Goal: Information Seeking & Learning: Learn about a topic

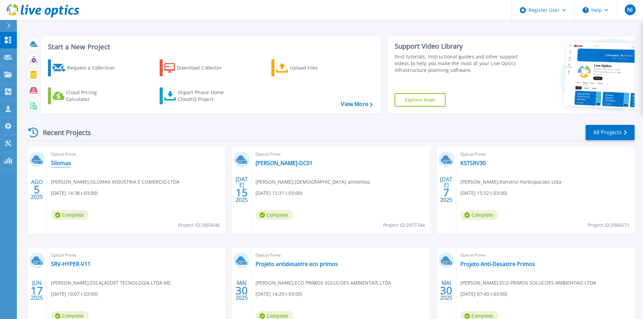
click at [63, 162] on link "Silomax" at bounding box center [61, 163] width 20 height 7
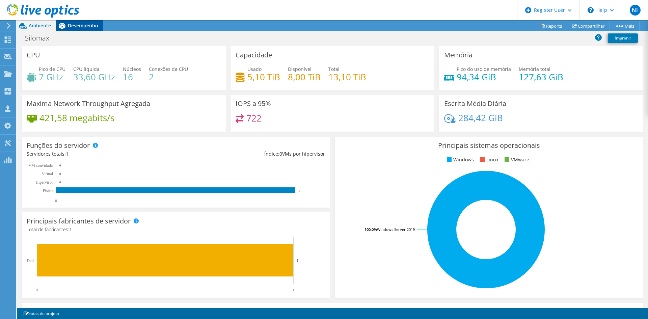
click at [85, 27] on span "Desempenho" at bounding box center [83, 25] width 30 height 6
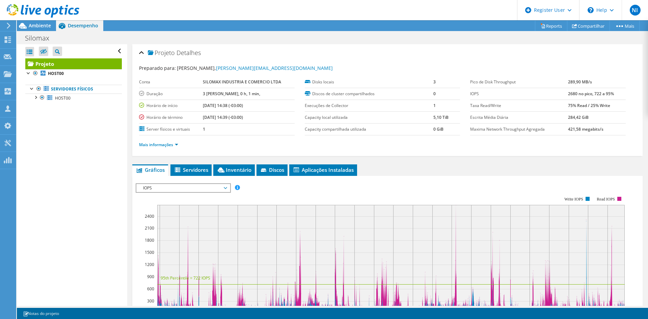
click at [37, 22] on div at bounding box center [39, 11] width 79 height 23
click at [48, 24] on span "Ambiente" at bounding box center [40, 25] width 22 height 6
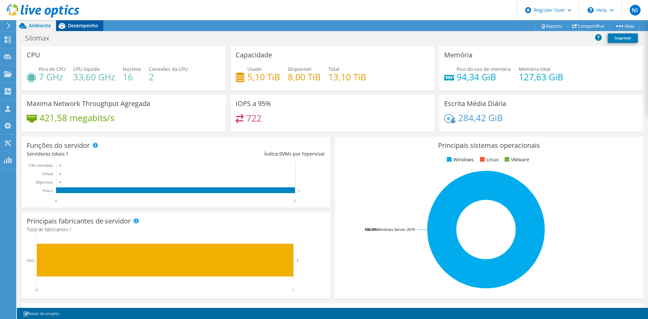
click at [74, 30] on div "Desempenho" at bounding box center [79, 25] width 47 height 11
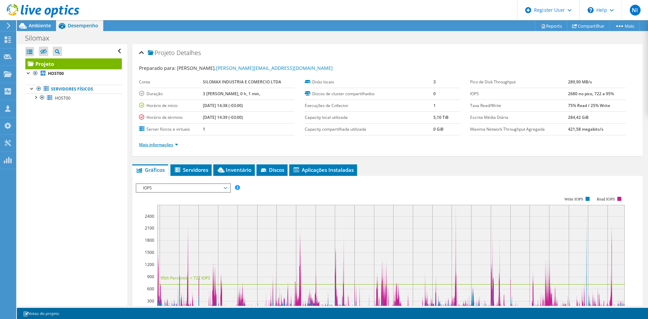
click at [169, 145] on link "Mais informações" at bounding box center [158, 145] width 39 height 6
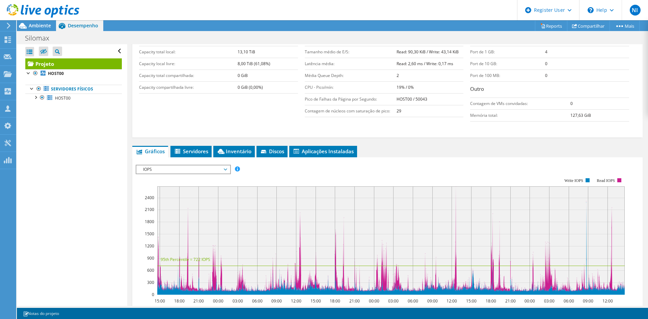
scroll to position [135, 0]
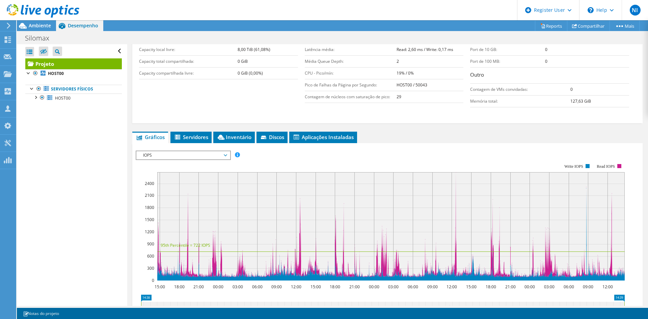
click at [300, 220] on icon at bounding box center [391, 220] width 468 height 0
click at [618, 167] on rect at bounding box center [620, 166] width 4 height 4
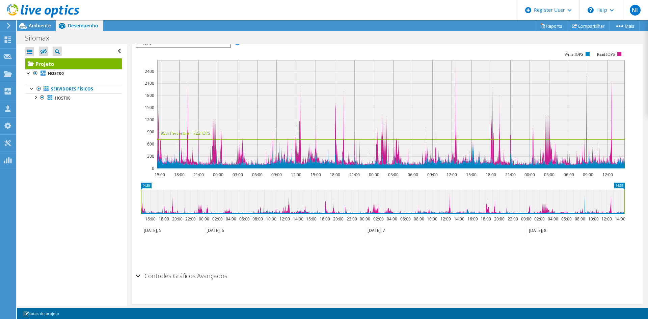
scroll to position [257, 0]
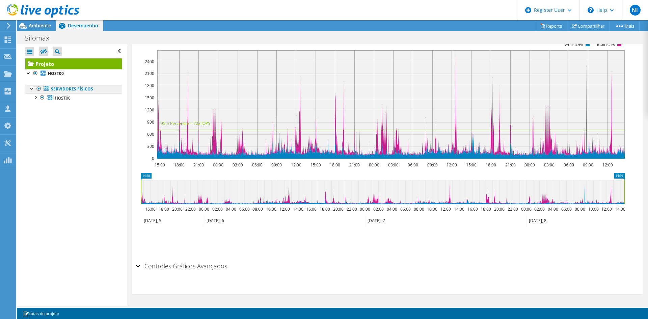
click at [67, 89] on link "Servidores físicos" at bounding box center [73, 89] width 97 height 9
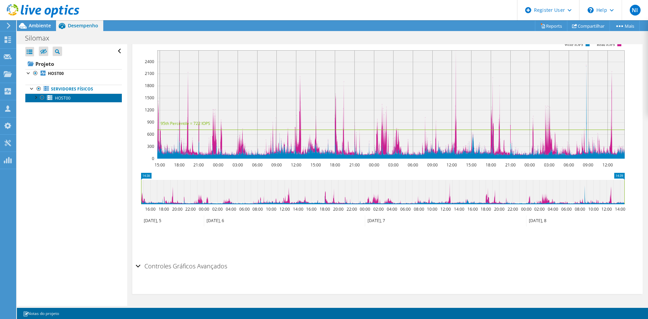
click at [67, 98] on span "HOST00" at bounding box center [63, 98] width 16 height 6
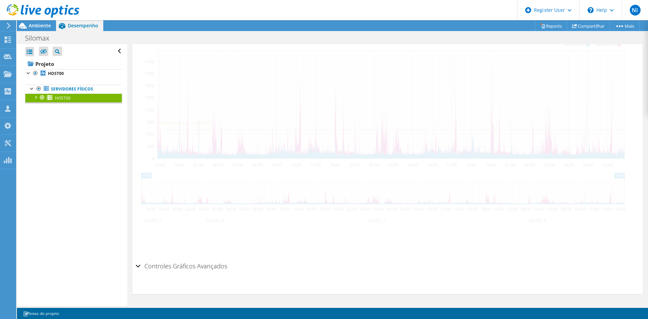
scroll to position [136, 0]
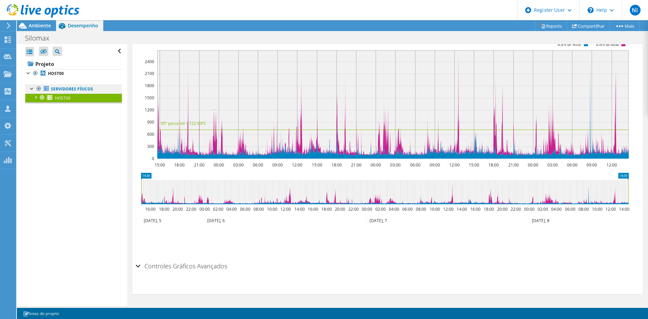
click at [77, 92] on link "Servidores físicos" at bounding box center [73, 89] width 97 height 9
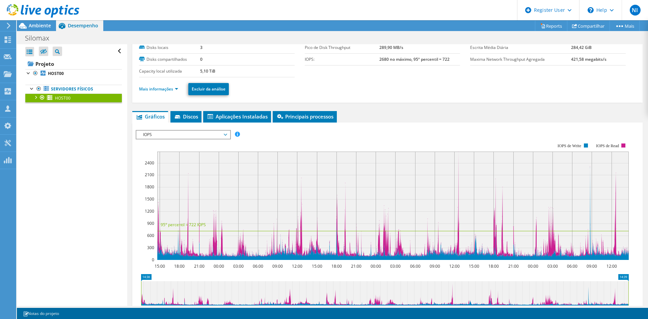
scroll to position [0, 0]
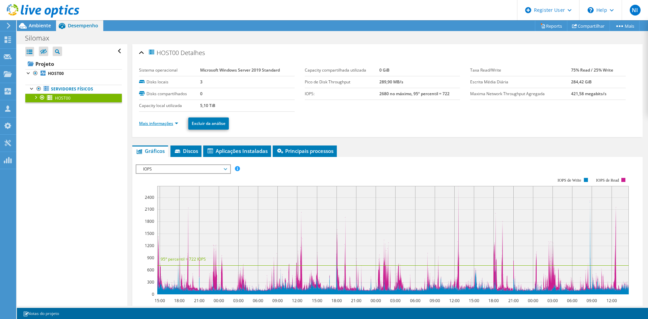
click at [163, 121] on link "Mais informações" at bounding box center [158, 124] width 39 height 6
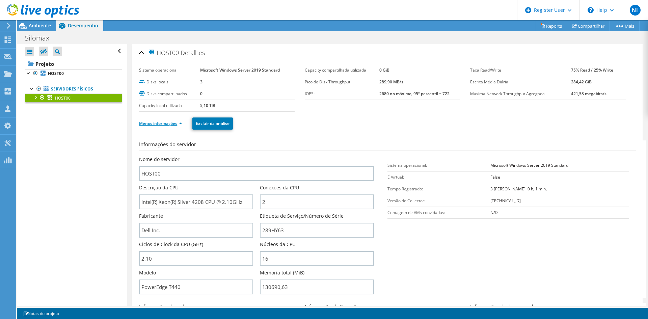
click at [166, 126] on link "Menos informações" at bounding box center [160, 124] width 43 height 6
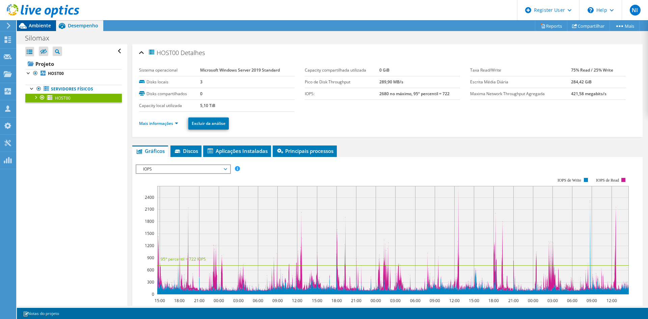
click at [41, 27] on span "Ambiente" at bounding box center [40, 25] width 22 height 6
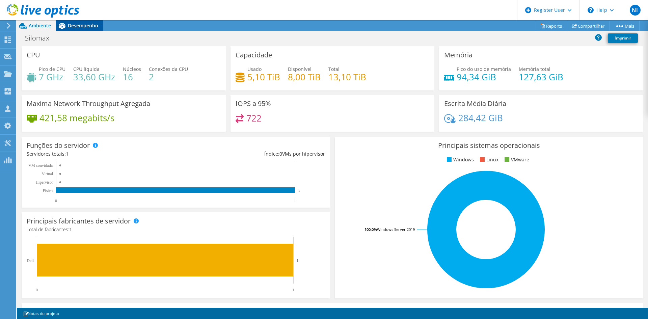
click at [92, 29] on div "Desempenho" at bounding box center [79, 25] width 47 height 11
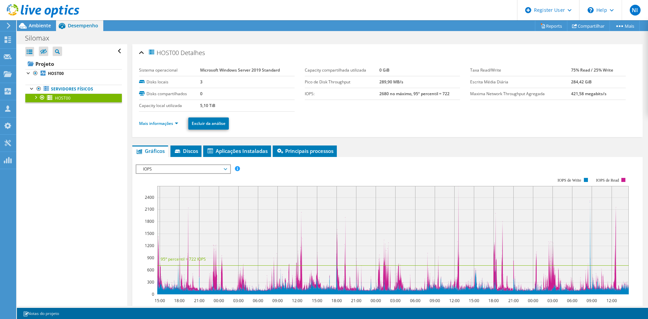
click at [172, 126] on li "Mais informações" at bounding box center [160, 123] width 43 height 7
click at [172, 126] on link "Mais informações" at bounding box center [158, 124] width 39 height 6
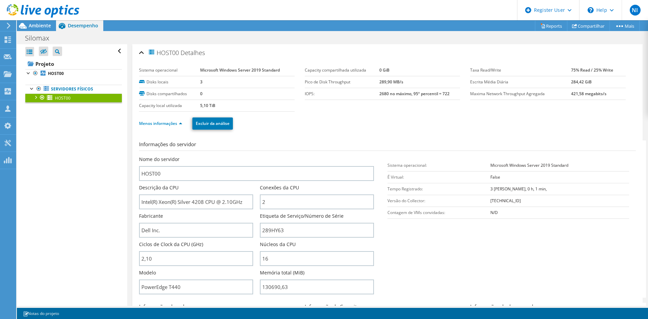
click at [109, 52] on div "Abrir Todos Fechar Todos Ocultar nós excluídos Filtro de árvore do projeto" at bounding box center [73, 51] width 97 height 14
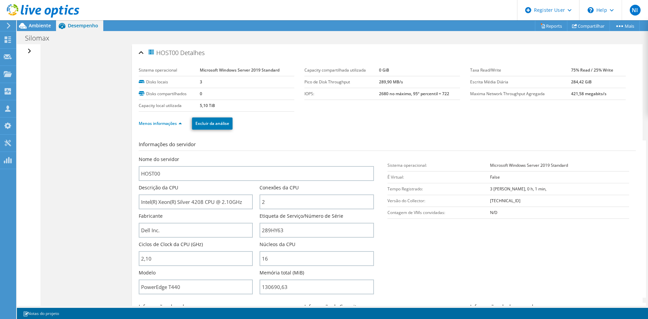
click at [29, 53] on div "Abrir Todos Fechar Todos Ocultar nós excluídos Filtro de árvore do projeto" at bounding box center [30, 51] width 10 height 14
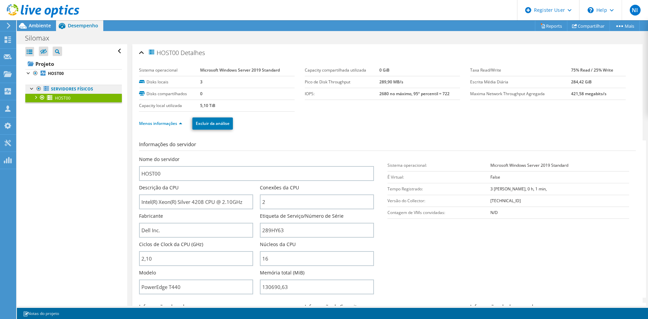
click at [68, 87] on link "Servidores físicos" at bounding box center [73, 89] width 97 height 9
click at [172, 125] on link "Menos informações" at bounding box center [160, 124] width 43 height 6
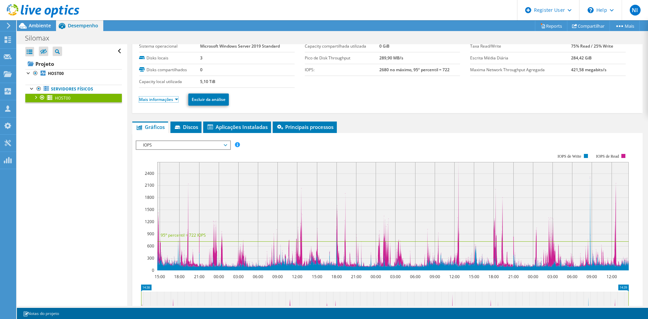
scroll to position [34, 0]
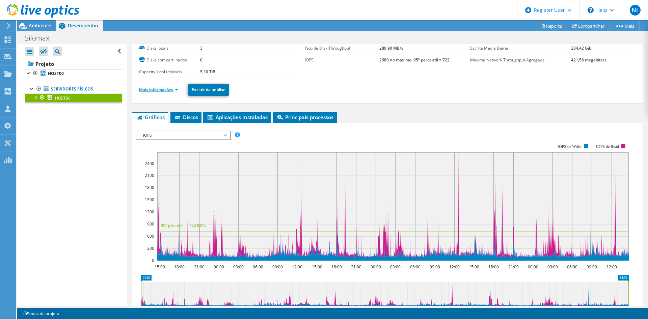
click at [158, 89] on link "Mais informações" at bounding box center [158, 90] width 39 height 6
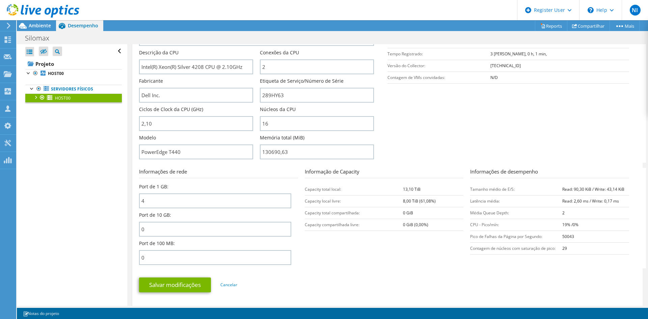
scroll to position [68, 0]
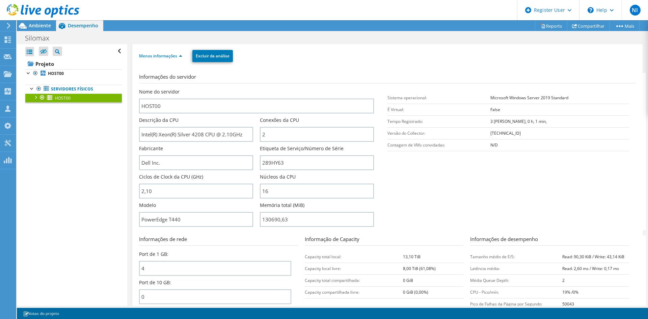
click at [491, 123] on b "3 dias, 0 h, 1 min," at bounding box center [519, 122] width 56 height 6
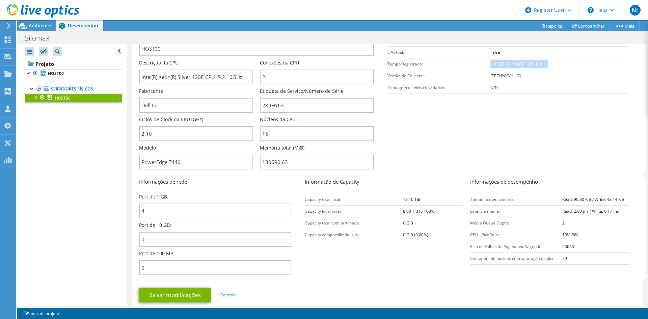
scroll to position [135, 0]
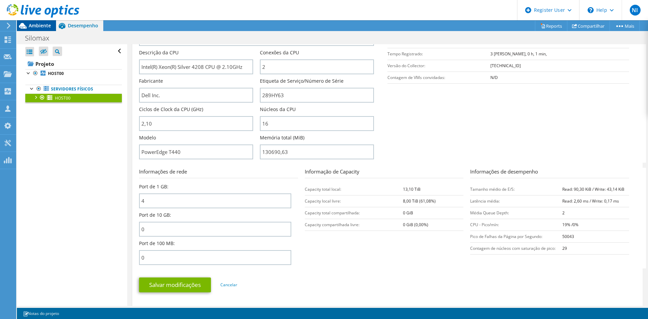
click at [37, 29] on div "Ambiente" at bounding box center [36, 25] width 39 height 11
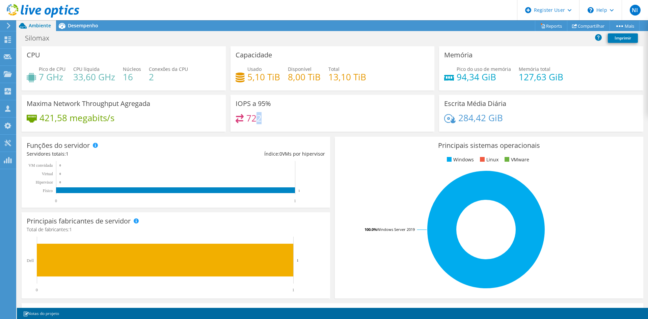
drag, startPoint x: 264, startPoint y: 119, endPoint x: 256, endPoint y: 118, distance: 7.8
click at [256, 118] on div "722" at bounding box center [333, 121] width 194 height 15
click at [278, 123] on div "722" at bounding box center [333, 121] width 194 height 15
drag, startPoint x: 268, startPoint y: 120, endPoint x: 246, endPoint y: 120, distance: 22.0
click at [246, 120] on div "722" at bounding box center [333, 121] width 194 height 15
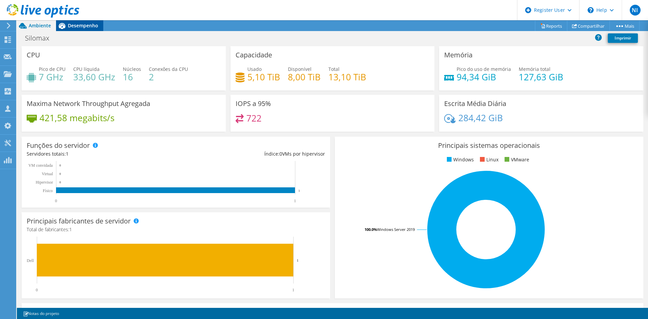
click at [88, 28] on span "Desempenho" at bounding box center [83, 25] width 30 height 6
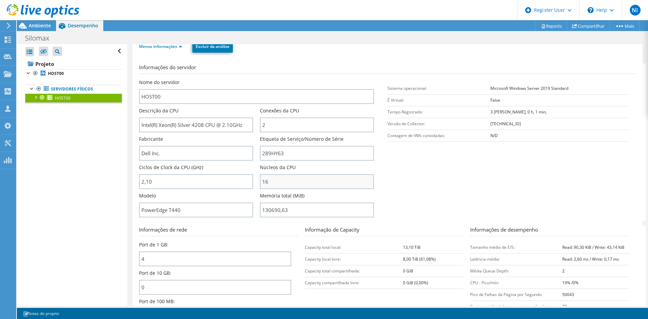
scroll to position [68, 0]
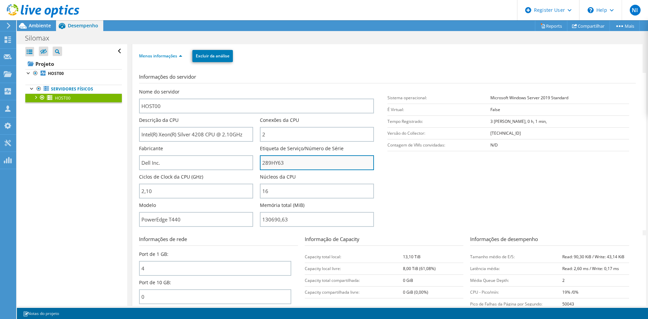
click at [272, 163] on input "289HY63" at bounding box center [317, 162] width 114 height 15
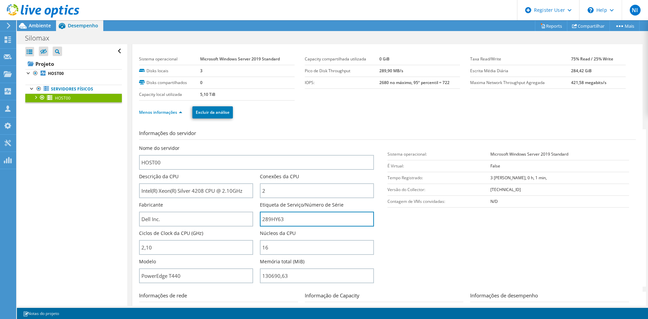
scroll to position [0, 0]
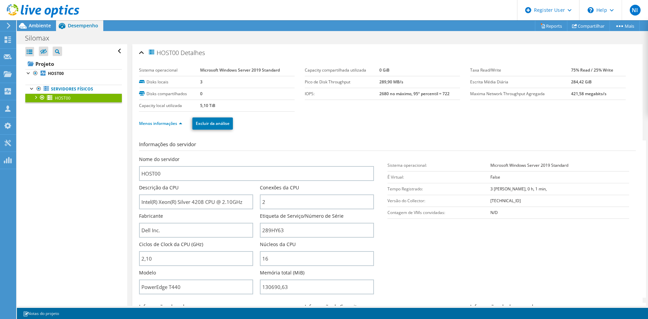
drag, startPoint x: 387, startPoint y: 93, endPoint x: 374, endPoint y: 94, distance: 12.2
click at [374, 94] on tr "IOPS: 2680 no máximo, 95º percentil = 722" at bounding box center [383, 94] width 156 height 12
click at [441, 96] on b "2680 no máximo, 95º percentil = 722" at bounding box center [415, 94] width 70 height 6
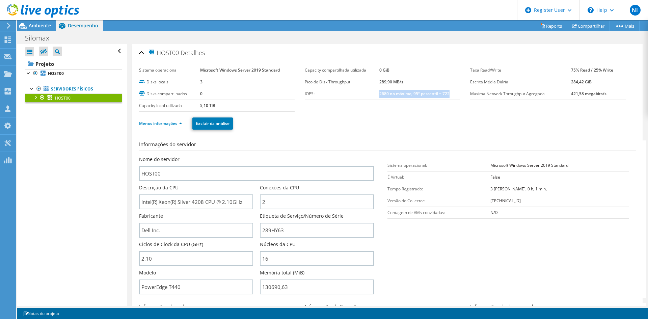
click at [442, 95] on b "2680 no máximo, 95º percentil = 722" at bounding box center [415, 94] width 70 height 6
click at [448, 94] on td "2680 no máximo, 95º percentil = 722" at bounding box center [420, 94] width 81 height 12
drag, startPoint x: 448, startPoint y: 94, endPoint x: 442, endPoint y: 95, distance: 6.1
click at [442, 95] on td "2680 no máximo, 95º percentil = 722" at bounding box center [420, 94] width 81 height 12
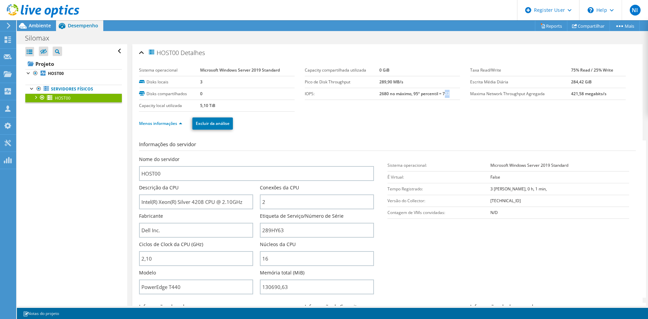
click at [442, 95] on b "2680 no máximo, 95º percentil = 722" at bounding box center [415, 94] width 70 height 6
drag, startPoint x: 440, startPoint y: 94, endPoint x: 447, endPoint y: 94, distance: 6.8
click at [447, 94] on b "2680 no máximo, 95º percentil = 722" at bounding box center [415, 94] width 70 height 6
click at [443, 95] on b "2680 no máximo, 95º percentil = 722" at bounding box center [415, 94] width 70 height 6
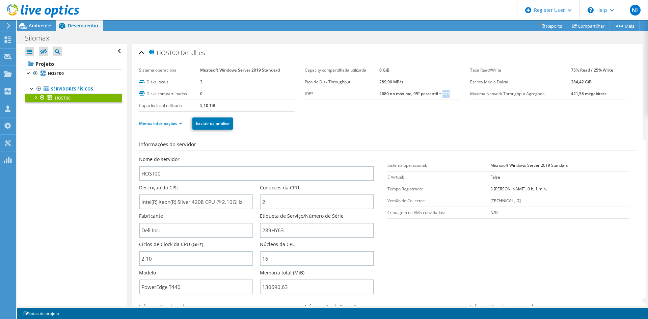
click at [443, 95] on b "2680 no máximo, 95º percentil = 722" at bounding box center [415, 94] width 70 height 6
click at [444, 94] on b "2680 no máximo, 95º percentil = 722" at bounding box center [415, 94] width 70 height 6
click at [381, 93] on b "2680 no máximo, 95º percentil = 722" at bounding box center [415, 94] width 70 height 6
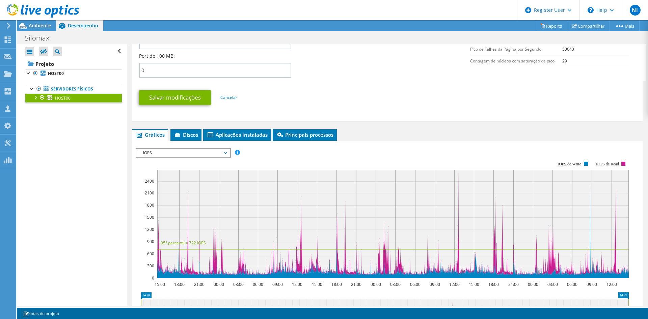
scroll to position [307, 0]
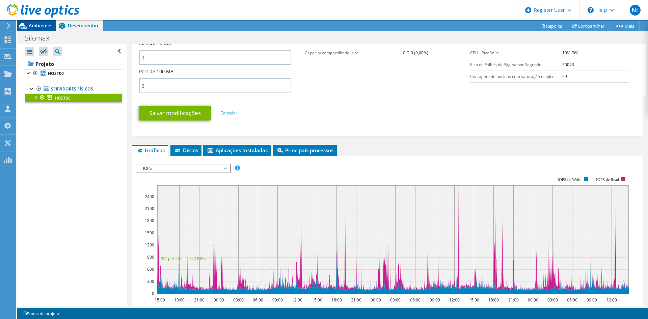
click at [42, 27] on span "Ambiente" at bounding box center [40, 25] width 22 height 6
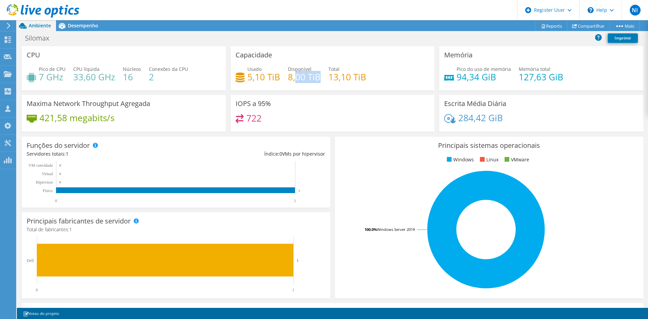
drag, startPoint x: 318, startPoint y: 79, endPoint x: 292, endPoint y: 79, distance: 25.7
click at [292, 79] on h4 "8,00 TiB" at bounding box center [304, 76] width 33 height 7
drag, startPoint x: 286, startPoint y: 79, endPoint x: 318, endPoint y: 80, distance: 32.4
click at [318, 80] on div "Usado 5,10 TiB Disponível 8,00 TiB Total 13,10 TiB" at bounding box center [333, 77] width 194 height 22
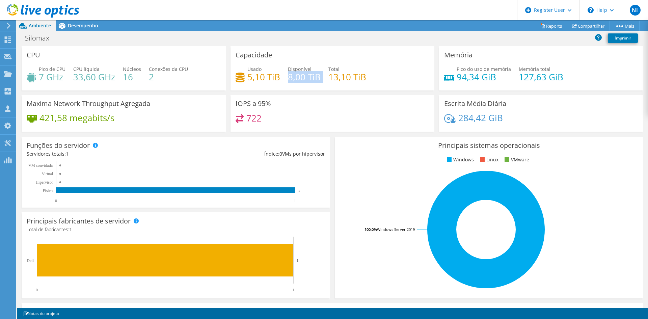
scroll to position [273, 0]
click at [372, 95] on div "IOPS a 95% 722" at bounding box center [333, 113] width 204 height 37
click at [86, 30] on div "Desempenho" at bounding box center [79, 25] width 47 height 11
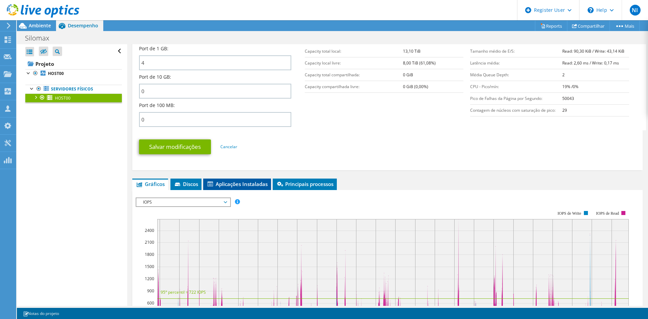
drag, startPoint x: 192, startPoint y: 187, endPoint x: 209, endPoint y: 188, distance: 16.9
click at [192, 187] on span "Discos" at bounding box center [186, 184] width 24 height 7
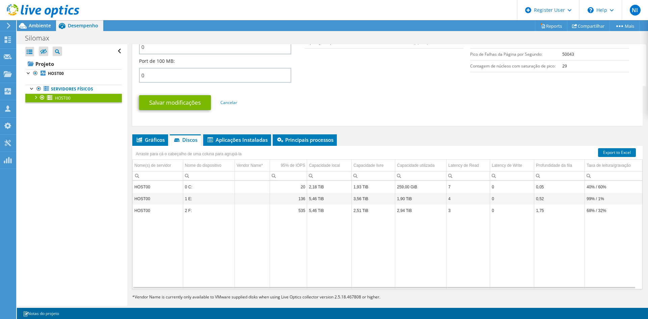
scroll to position [327, 0]
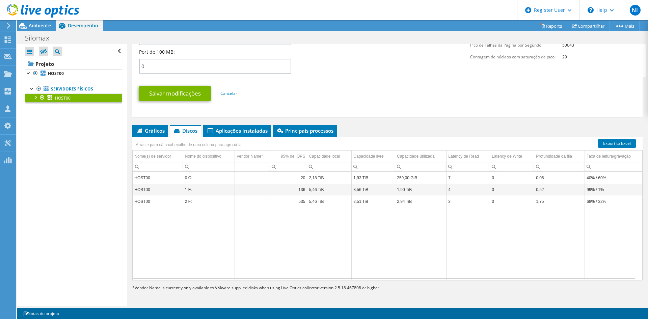
click at [34, 96] on div at bounding box center [35, 97] width 7 height 7
click at [31, 89] on div at bounding box center [32, 88] width 7 height 7
drag, startPoint x: 37, startPoint y: 96, endPoint x: 43, endPoint y: 90, distance: 8.1
click at [37, 96] on div at bounding box center [35, 97] width 7 height 7
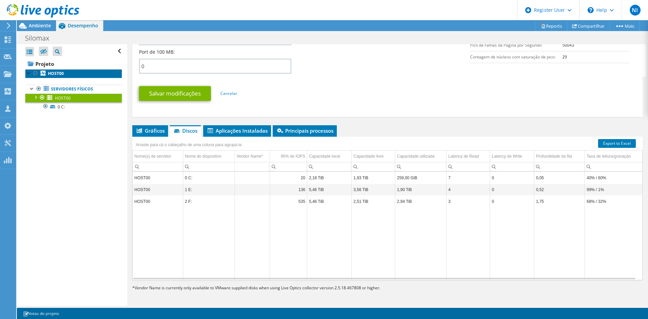
click at [53, 75] on b "HOST00" at bounding box center [56, 74] width 16 height 6
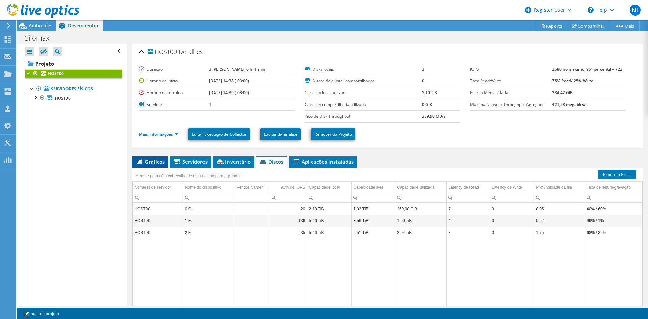
scroll to position [0, 0]
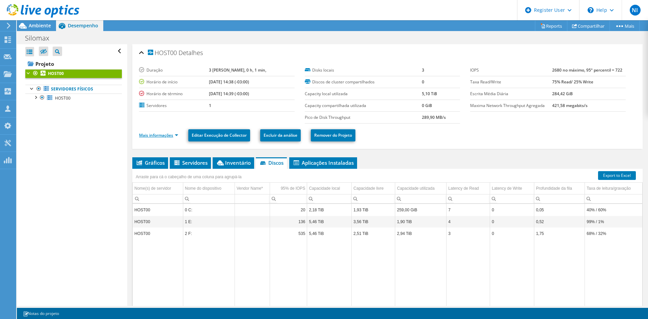
click at [159, 136] on link "Mais informações" at bounding box center [158, 135] width 39 height 6
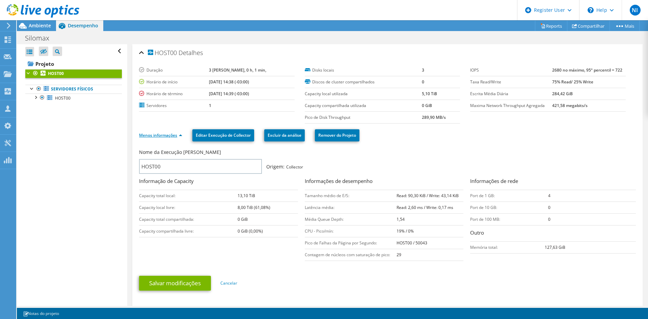
click at [159, 136] on link "Menos informações" at bounding box center [160, 135] width 43 height 6
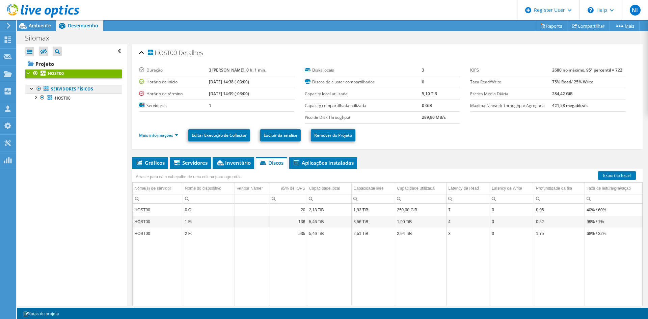
click at [74, 88] on link "Servidores físicos" at bounding box center [73, 89] width 97 height 9
drag, startPoint x: 365, startPoint y: 234, endPoint x: 348, endPoint y: 234, distance: 16.9
click at [348, 234] on tr "HOST00 2 F: 535 5,46 TiB 2,51 TiB 2,94 TiB 3 0 1,75 68% / 32%" at bounding box center [388, 234] width 510 height 12
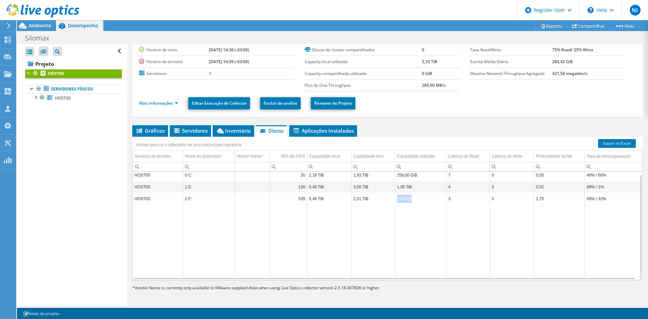
drag, startPoint x: 409, startPoint y: 203, endPoint x: 395, endPoint y: 201, distance: 13.6
click at [395, 201] on td "2,94 TiB" at bounding box center [420, 199] width 51 height 12
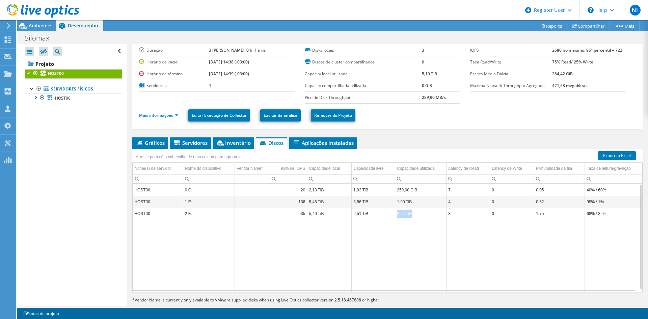
scroll to position [0, 0]
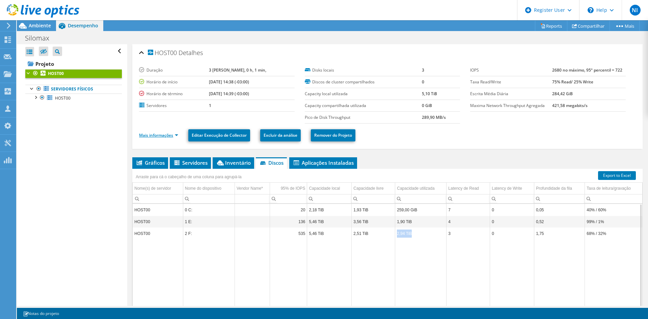
click at [174, 132] on link "Mais informações" at bounding box center [158, 135] width 39 height 6
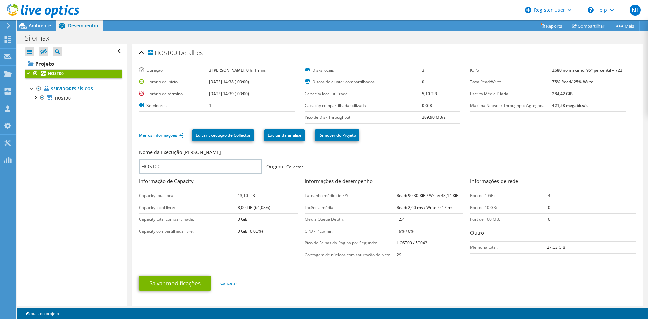
scroll to position [34, 0]
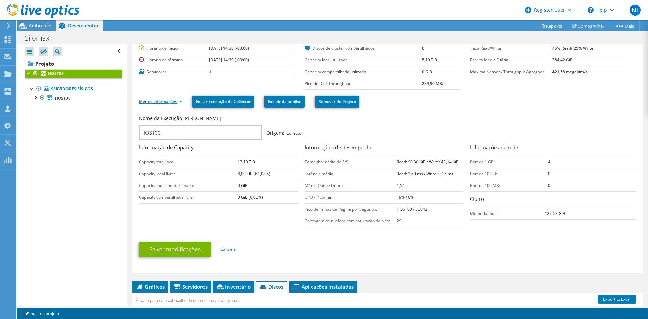
click at [171, 100] on link "Menos informações" at bounding box center [160, 102] width 43 height 6
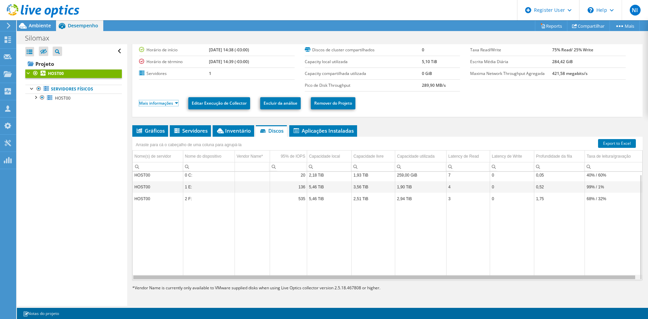
scroll to position [0, 1]
drag, startPoint x: 376, startPoint y: 278, endPoint x: 534, endPoint y: 281, distance: 158.0
click at [534, 281] on body "NI Usuário Dell Nicolas Irigaray Nicolas.Irigaray@dell.com Dell My Profile Log …" at bounding box center [324, 159] width 648 height 319
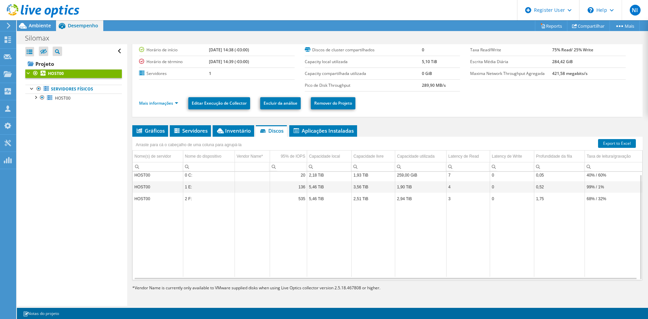
click at [110, 26] on div "Ações de projeto Ações de projeto Reports Compartilhar Mais" at bounding box center [332, 25] width 631 height 11
click at [36, 98] on div at bounding box center [35, 97] width 7 height 7
click at [43, 28] on span "Ambiente" at bounding box center [40, 25] width 22 height 6
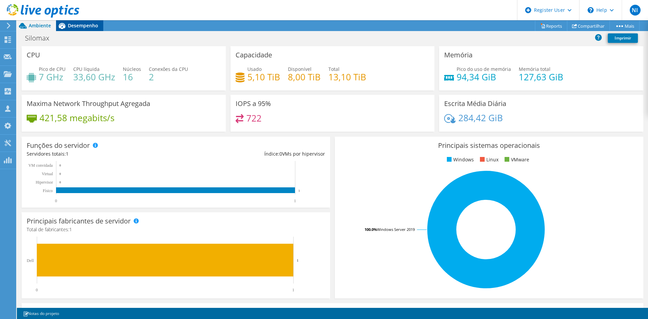
click at [70, 29] on div "Desempenho" at bounding box center [79, 25] width 47 height 11
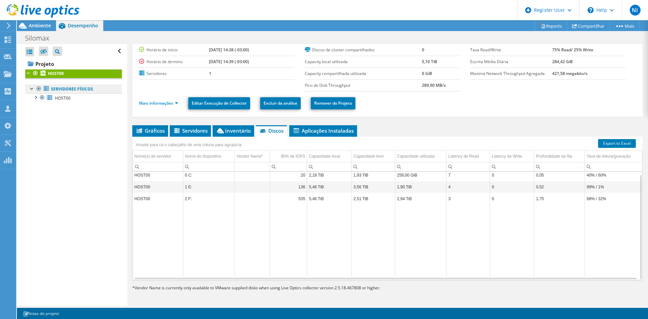
click at [88, 92] on link "Servidores físicos" at bounding box center [73, 89] width 97 height 9
click at [30, 90] on div at bounding box center [32, 88] width 7 height 7
click at [33, 90] on div at bounding box center [32, 88] width 7 height 7
click at [70, 98] on span "HOST00" at bounding box center [63, 98] width 16 height 6
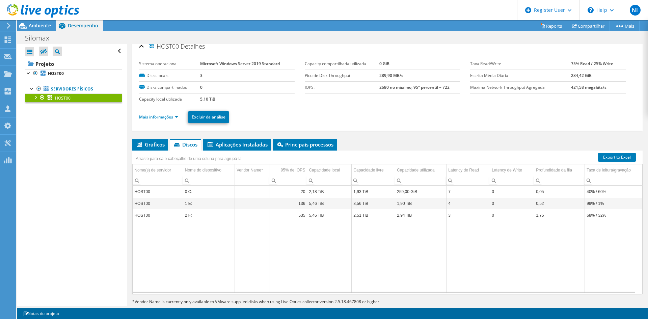
scroll to position [0, 0]
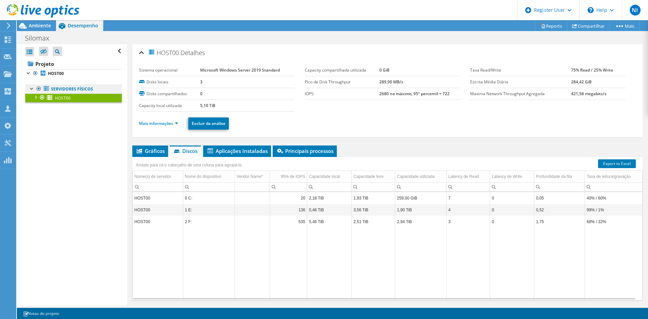
click at [88, 90] on link "Servidores físicos" at bounding box center [73, 89] width 97 height 9
click at [156, 155] on li "Gráficos" at bounding box center [150, 151] width 36 height 11
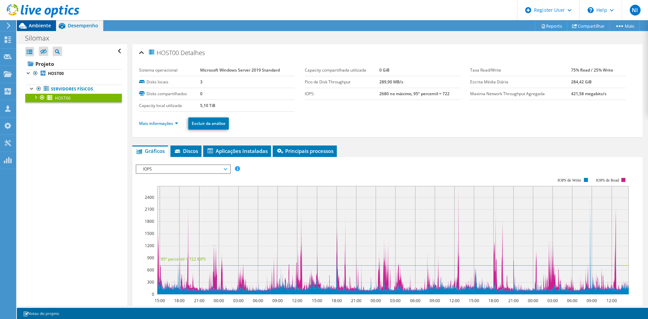
click at [37, 28] on span "Ambiente" at bounding box center [40, 25] width 22 height 6
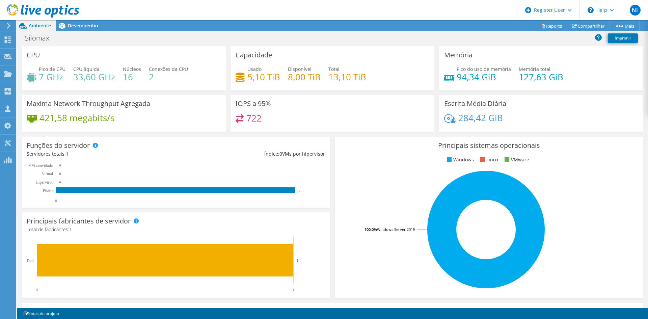
scroll to position [34, 0]
click at [81, 30] on div "Desempenho" at bounding box center [79, 25] width 47 height 11
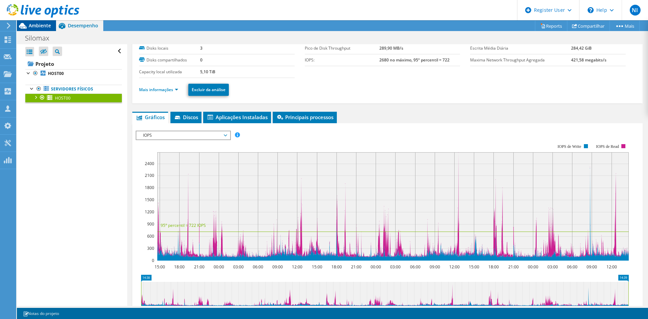
click at [37, 29] on div "Ambiente" at bounding box center [36, 25] width 39 height 11
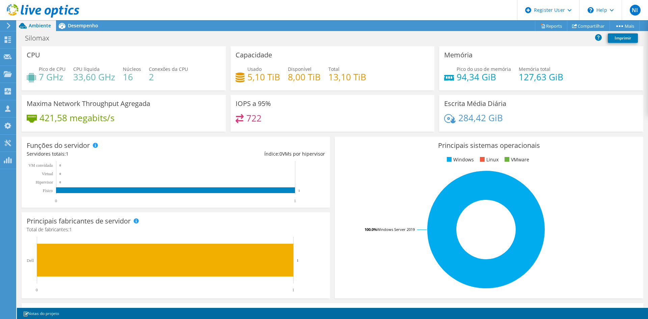
scroll to position [68, 0]
click at [491, 220] on rect at bounding box center [486, 230] width 292 height 118
drag, startPoint x: 124, startPoint y: 119, endPoint x: 113, endPoint y: 119, distance: 10.8
click at [113, 119] on div "421,58 megabits/s" at bounding box center [124, 121] width 194 height 14
click at [52, 120] on h4 "421,58 megabits/s" at bounding box center [77, 117] width 75 height 7
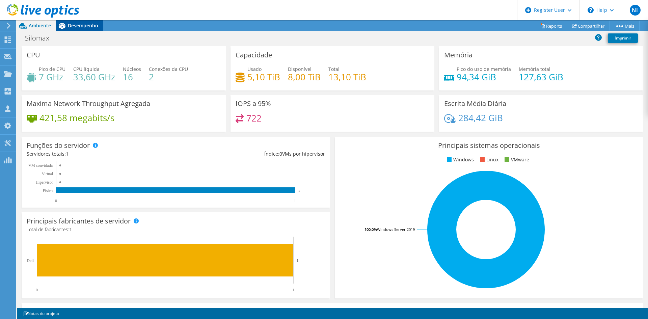
click at [77, 29] on div "Desempenho" at bounding box center [79, 25] width 47 height 11
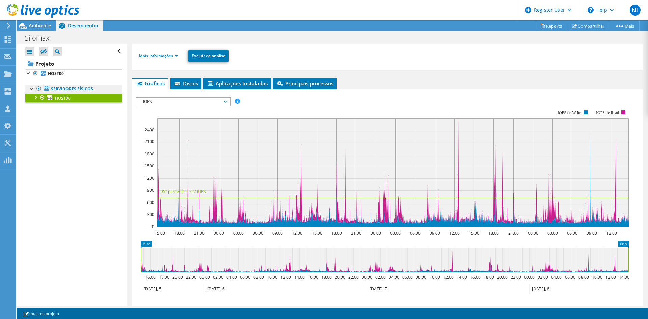
click at [75, 89] on link "Servidores físicos" at bounding box center [73, 89] width 97 height 9
click at [67, 75] on link "HOST00" at bounding box center [73, 73] width 97 height 9
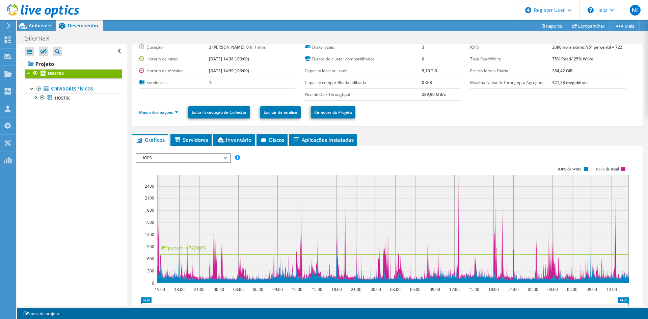
scroll to position [0, 0]
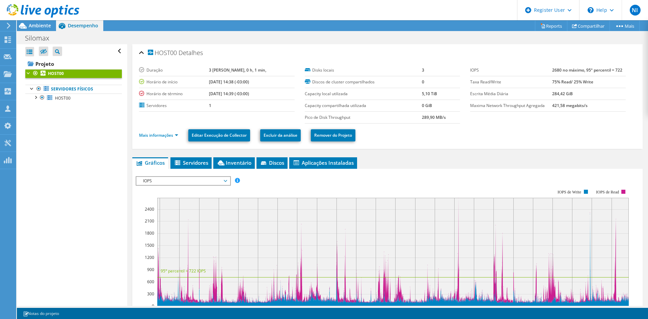
click at [174, 132] on li "Mais informações" at bounding box center [160, 135] width 43 height 7
click at [171, 132] on link "Mais informações" at bounding box center [158, 135] width 39 height 6
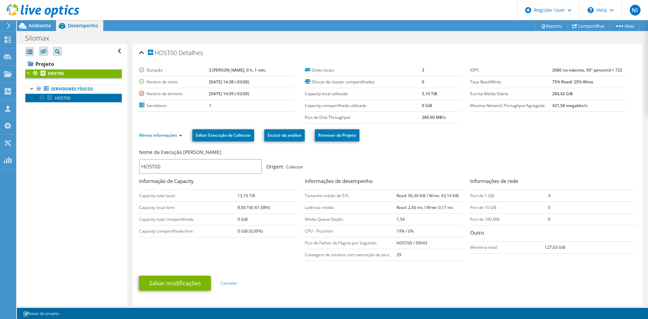
click at [77, 98] on link "HOST00" at bounding box center [73, 98] width 97 height 9
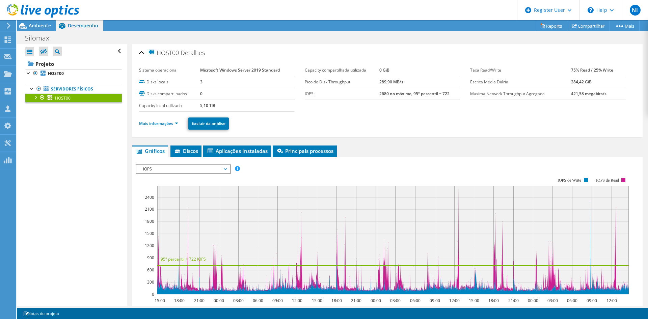
click at [197, 170] on span "IOPS" at bounding box center [183, 169] width 87 height 8
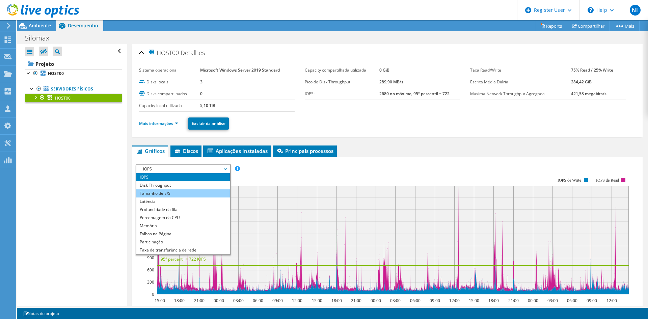
scroll to position [24, 0]
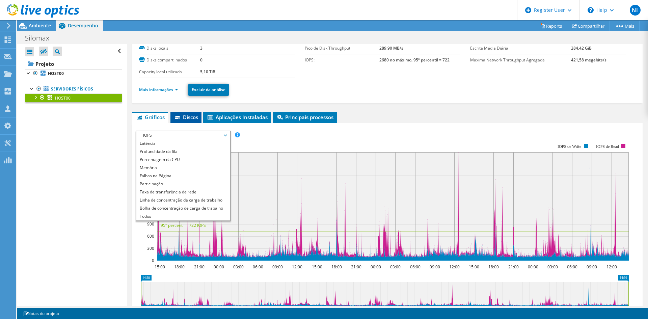
click at [187, 116] on span "Discos" at bounding box center [186, 117] width 24 height 7
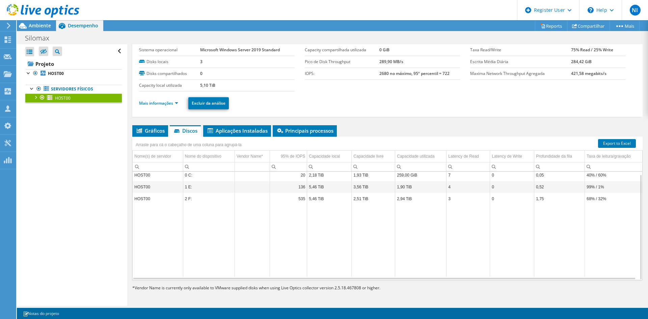
scroll to position [0, 0]
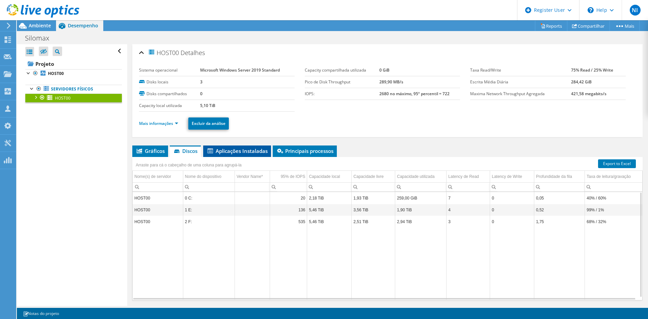
click at [245, 150] on span "Aplicações Instaladas" at bounding box center [237, 151] width 61 height 7
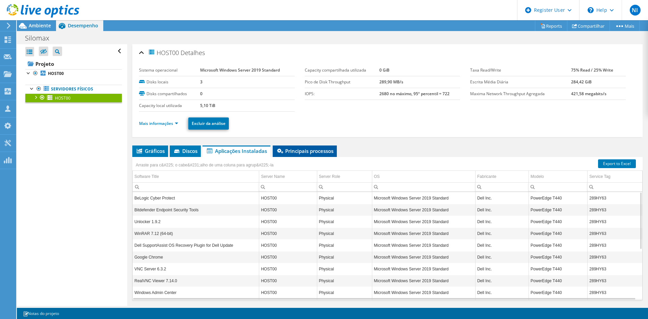
click at [312, 152] on span "Principais processos" at bounding box center [304, 151] width 57 height 7
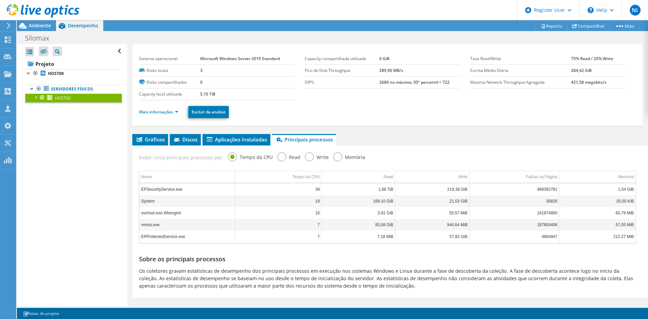
scroll to position [20, 0]
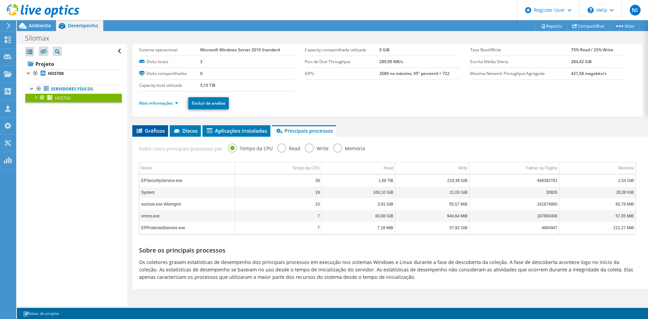
click at [153, 134] on li "Gráficos" at bounding box center [150, 130] width 36 height 11
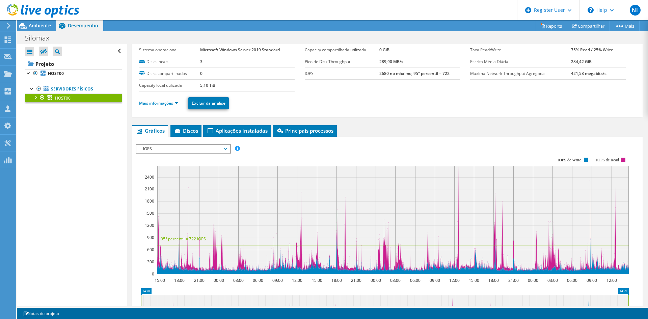
click at [173, 148] on span "IOPS" at bounding box center [183, 149] width 87 height 8
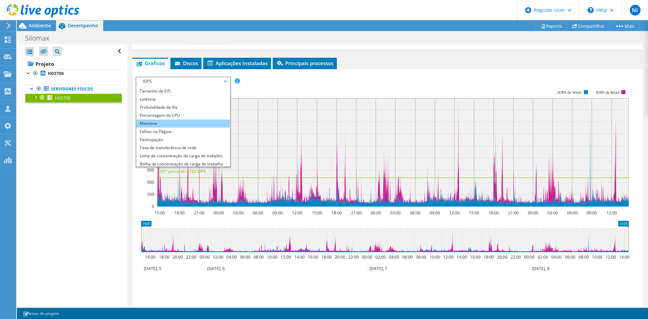
scroll to position [24, 0]
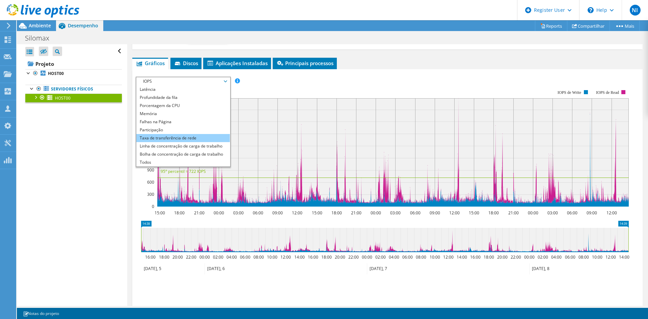
click at [212, 137] on li "Taxa de transferência de rede" at bounding box center [183, 138] width 94 height 8
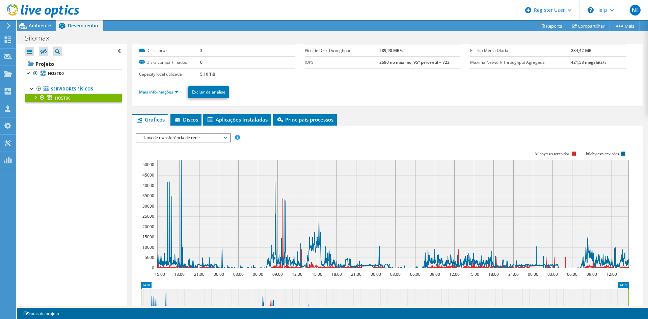
scroll to position [20, 0]
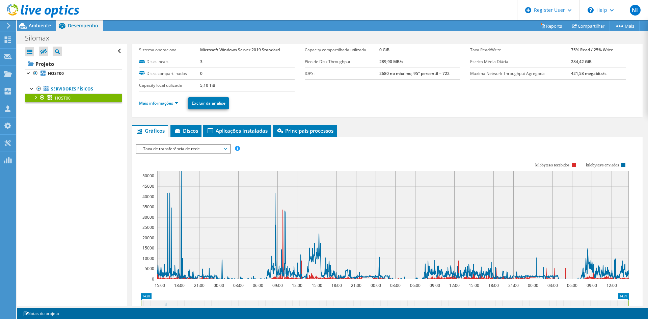
click at [202, 147] on span "Taxa de transferência de rede" at bounding box center [183, 149] width 87 height 8
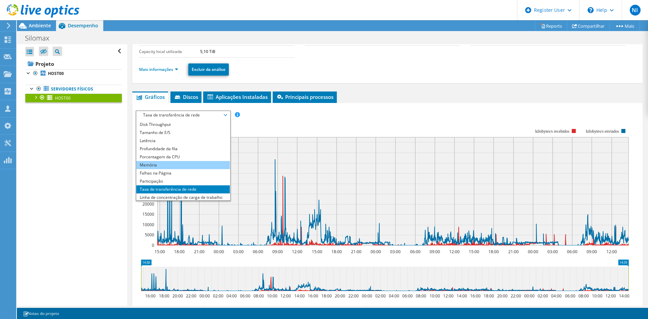
scroll to position [0, 0]
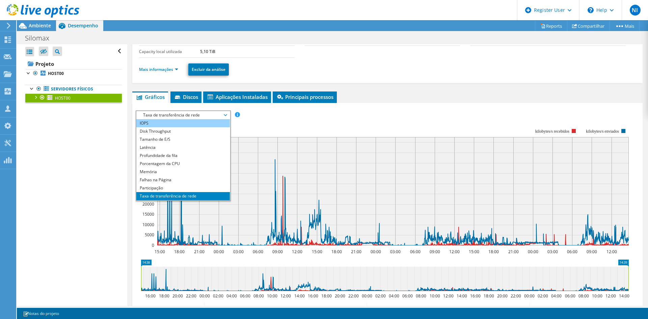
click at [188, 124] on li "IOPS" at bounding box center [183, 123] width 94 height 8
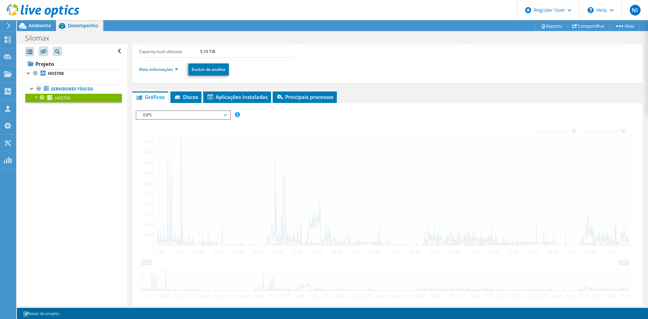
click at [187, 117] on span "IOPS" at bounding box center [183, 115] width 87 height 8
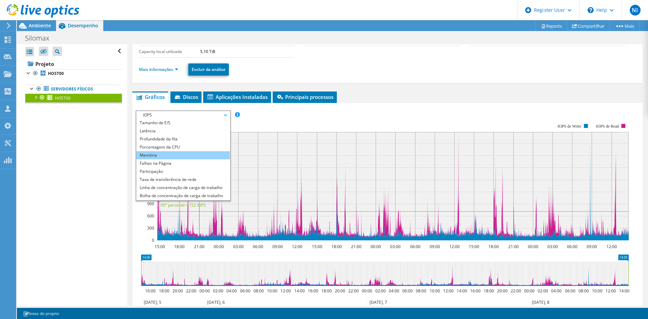
scroll to position [24, 0]
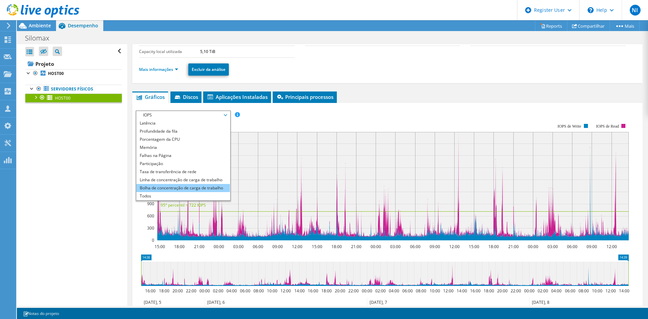
click at [207, 189] on li "Bolha de concentração de carga de trabalho" at bounding box center [183, 188] width 94 height 8
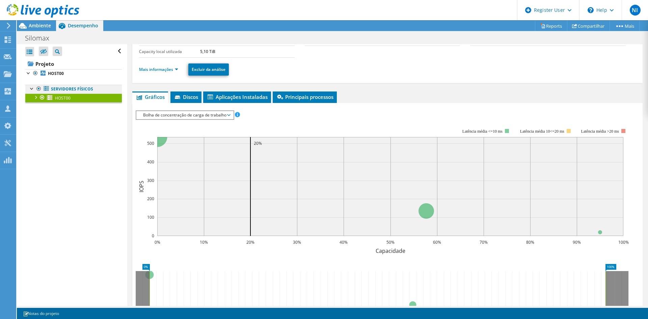
click at [79, 87] on link "Servidores físicos" at bounding box center [73, 89] width 97 height 9
click at [31, 87] on div at bounding box center [32, 88] width 7 height 7
click at [29, 88] on div at bounding box center [32, 88] width 7 height 7
click at [53, 75] on b "HOST00" at bounding box center [56, 74] width 16 height 6
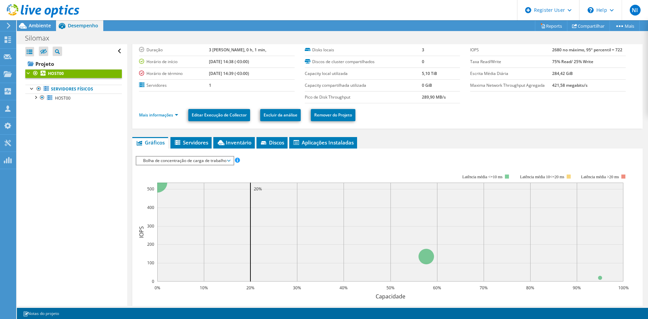
scroll to position [0, 0]
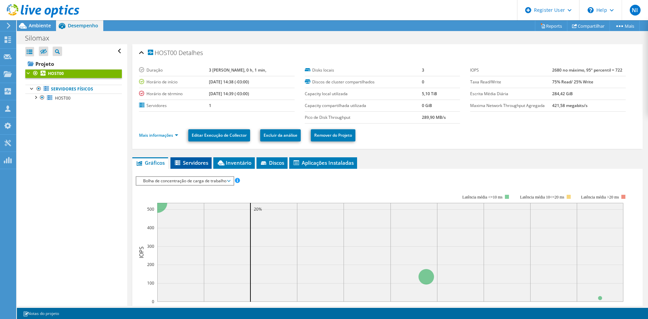
click at [205, 164] on span "Servidores" at bounding box center [191, 162] width 34 height 7
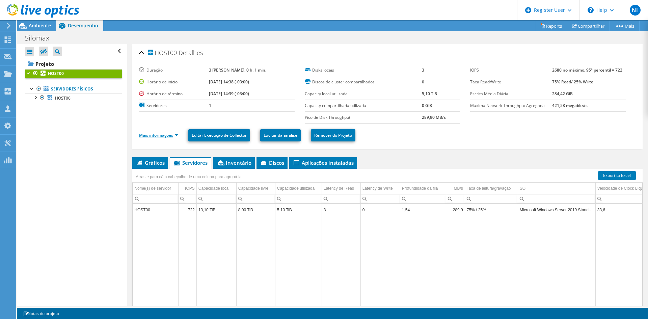
click at [164, 138] on link "Mais informações" at bounding box center [158, 135] width 39 height 6
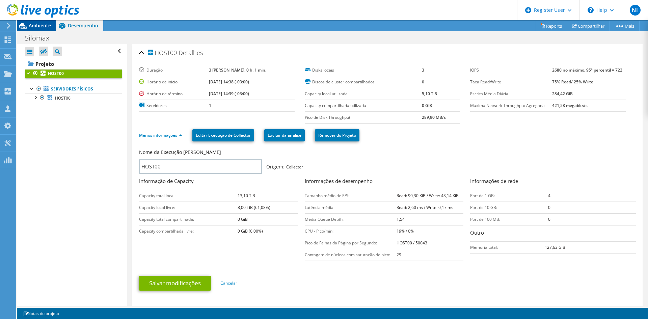
click at [43, 29] on div "Ambiente" at bounding box center [36, 25] width 39 height 11
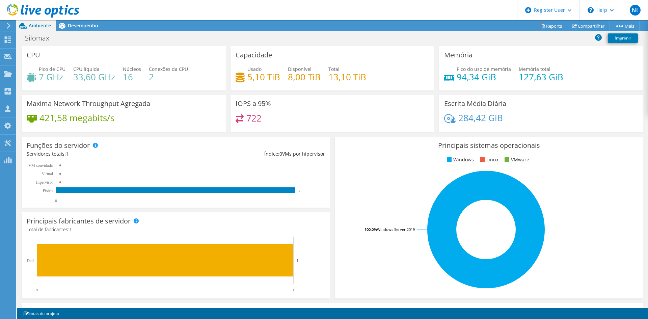
click at [114, 25] on div "Ações de projeto Ações de projeto Reports Compartilhar Mais" at bounding box center [332, 25] width 631 height 11
drag, startPoint x: 571, startPoint y: 77, endPoint x: 472, endPoint y: 78, distance: 98.9
click at [472, 78] on div "Pico do uso de memória 94,34 GiB Memória total 127,63 GiB" at bounding box center [541, 77] width 194 height 22
click at [519, 97] on div "Escrita Média Diária 284,42 GiB" at bounding box center [541, 113] width 204 height 37
drag, startPoint x: 7, startPoint y: 27, endPoint x: 9, endPoint y: 32, distance: 5.5
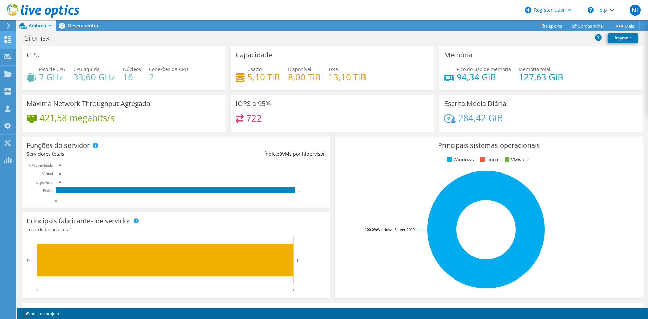
click at [7, 27] on icon at bounding box center [8, 26] width 5 height 6
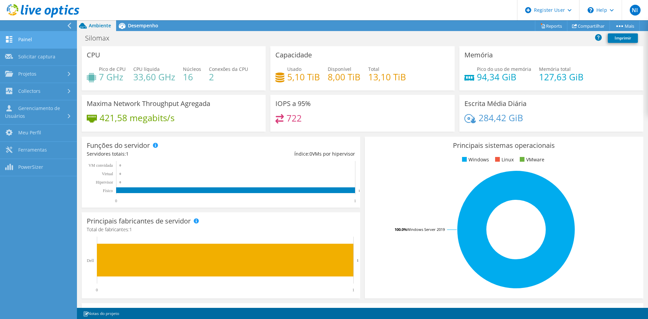
click at [35, 39] on link "Painel" at bounding box center [38, 39] width 77 height 17
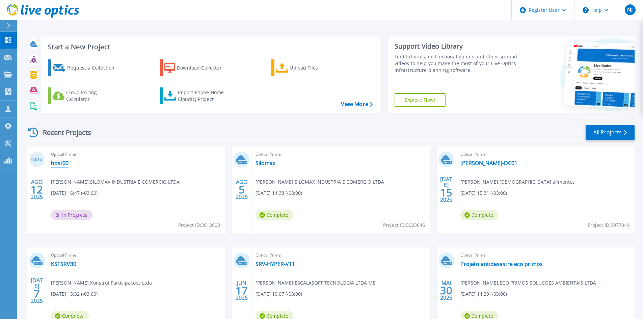
click at [58, 163] on link "host00" at bounding box center [60, 163] width 18 height 7
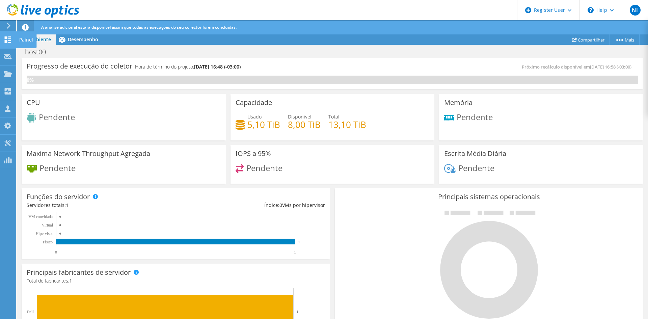
click at [9, 37] on use at bounding box center [8, 39] width 6 height 6
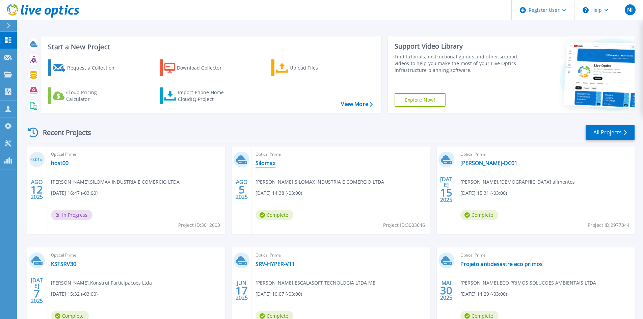
click at [258, 162] on link "Silomax" at bounding box center [266, 163] width 20 height 7
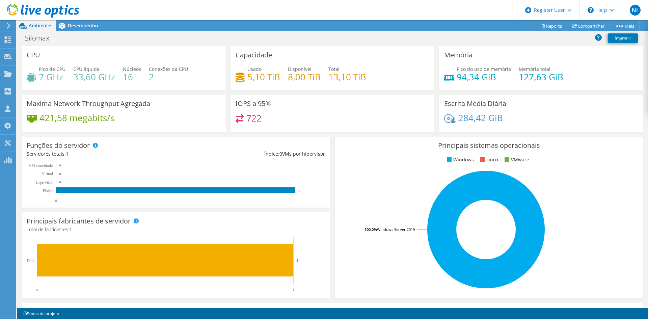
click at [505, 115] on div "284,42 GiB" at bounding box center [541, 121] width 194 height 14
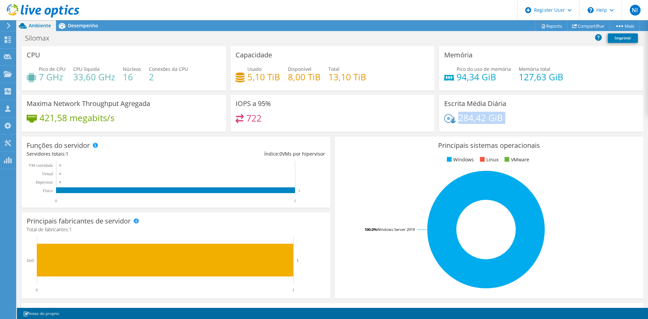
click at [505, 115] on div "284,42 GiB" at bounding box center [541, 121] width 194 height 14
click at [81, 28] on span "Desempenho" at bounding box center [83, 25] width 30 height 6
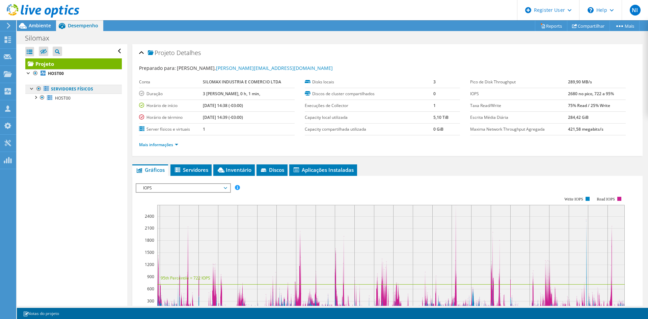
click at [80, 93] on link "Servidores físicos" at bounding box center [73, 89] width 97 height 9
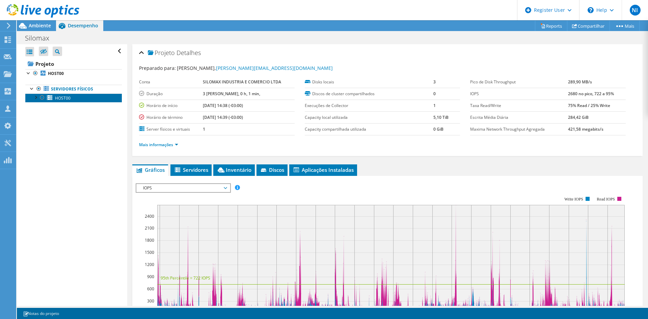
click at [56, 101] on link "HOST00" at bounding box center [73, 98] width 97 height 9
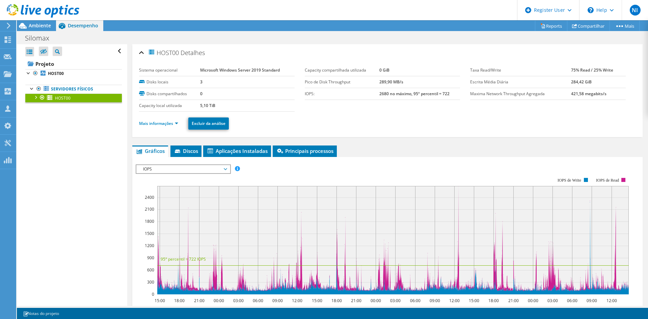
click at [36, 97] on div at bounding box center [35, 97] width 7 height 7
click at [67, 113] on link "1 E:" at bounding box center [73, 115] width 97 height 9
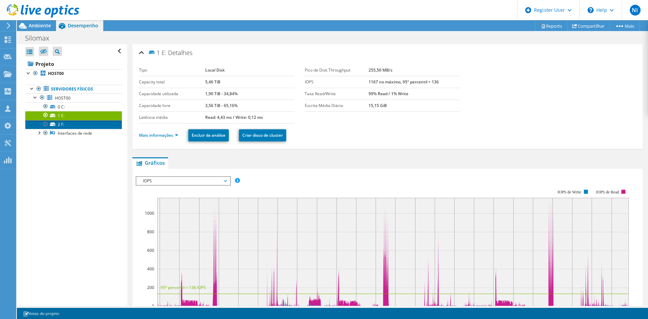
click at [76, 123] on link "2 F:" at bounding box center [73, 124] width 97 height 9
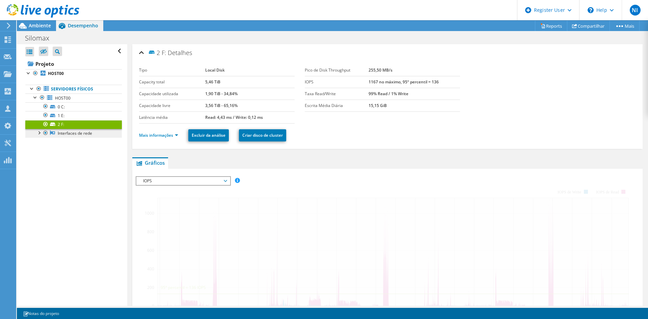
click at [81, 136] on link "Interfaces de rede" at bounding box center [73, 133] width 97 height 9
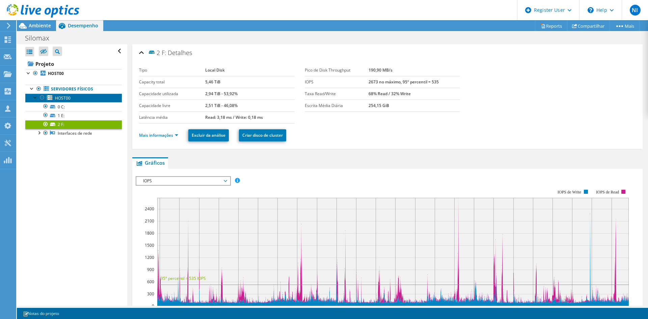
click at [74, 94] on link "HOST00" at bounding box center [73, 98] width 97 height 9
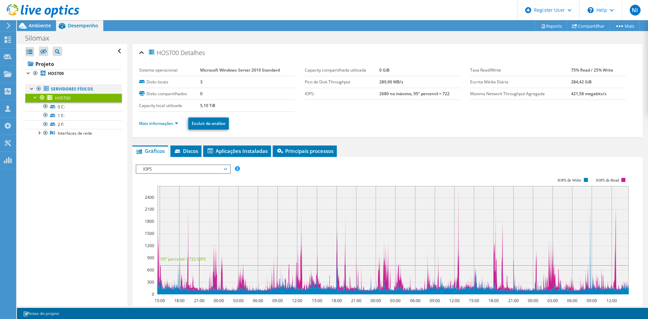
click at [30, 89] on div at bounding box center [32, 88] width 7 height 7
click at [75, 88] on link "Servidores físicos" at bounding box center [73, 89] width 97 height 9
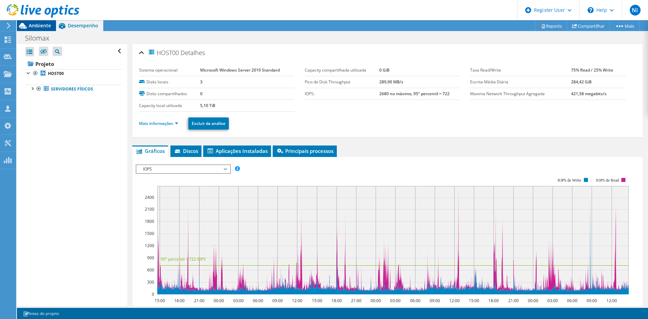
click at [38, 27] on span "Ambiente" at bounding box center [40, 25] width 22 height 6
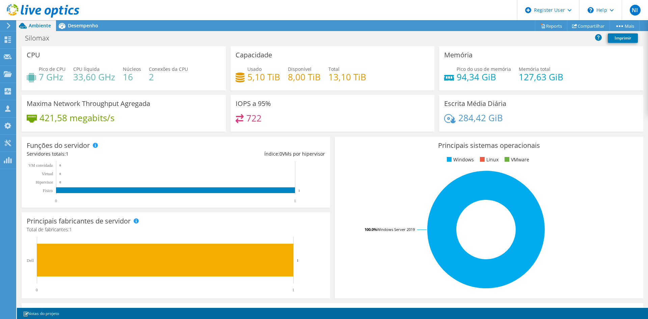
click at [331, 79] on h4 "13,10 TiB" at bounding box center [348, 76] width 38 height 7
click at [74, 30] on div "Desempenho" at bounding box center [79, 25] width 47 height 11
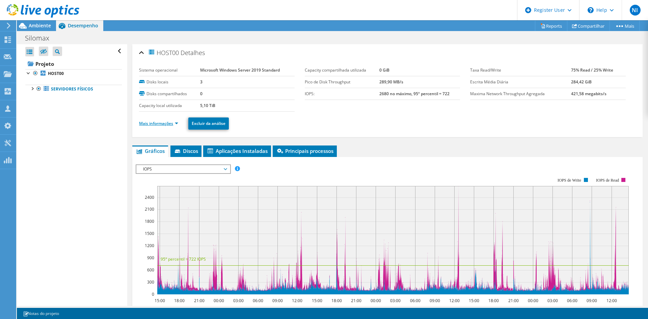
click at [171, 121] on link "Mais informações" at bounding box center [158, 124] width 39 height 6
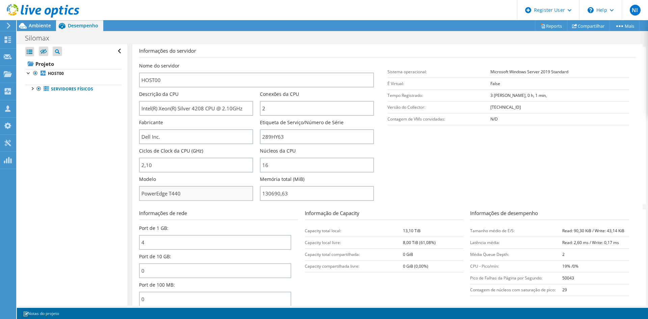
scroll to position [101, 0]
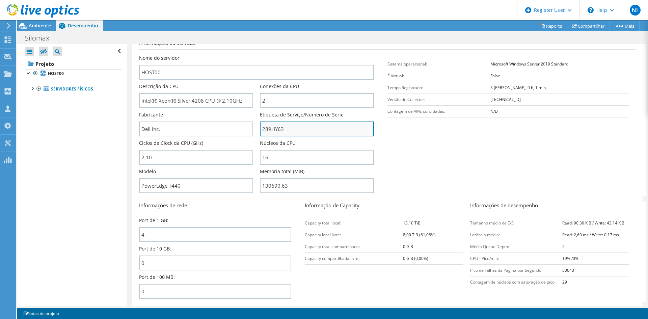
click at [276, 130] on input "289HY63" at bounding box center [317, 129] width 114 height 15
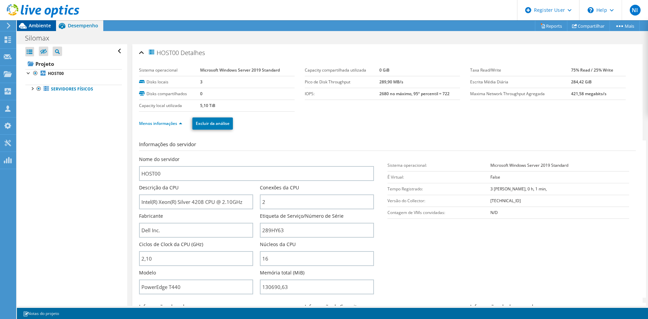
click at [38, 27] on span "Ambiente" at bounding box center [40, 25] width 22 height 6
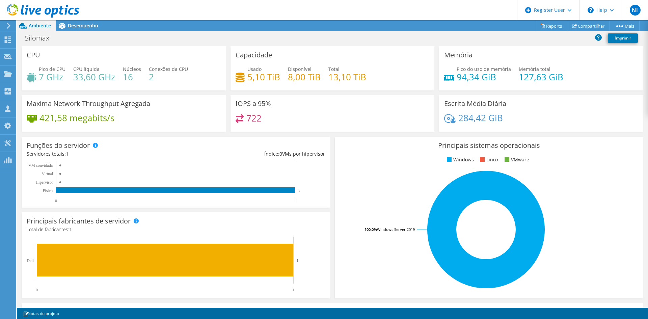
click at [300, 85] on div "Usado 5,10 TiB Disponível 8,00 TiB Total 13,10 TiB" at bounding box center [333, 77] width 194 height 22
click at [332, 91] on div "Capacidade Usado 5,10 TiB Disponível 8,00 TiB Total 13,10 TiB" at bounding box center [332, 70] width 209 height 49
click at [324, 97] on div "IOPS a 95% 722" at bounding box center [333, 113] width 204 height 37
click at [326, 95] on div "IOPS a 95% 722" at bounding box center [333, 113] width 204 height 37
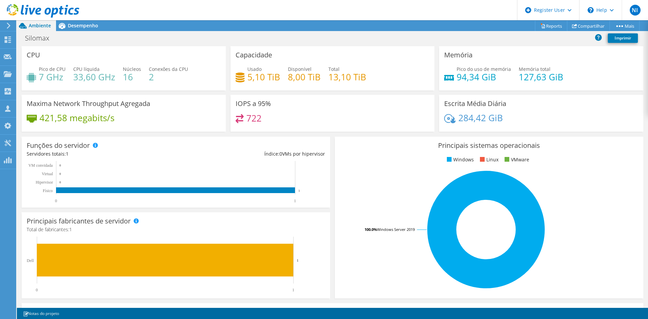
click at [335, 93] on div "Capacidade Usado 5,10 TiB Disponível 8,00 TiB Total 13,10 TiB" at bounding box center [332, 70] width 209 height 49
click at [323, 93] on div "Capacidade Usado 5,10 TiB Disponível 8,00 TiB Total 13,10 TiB" at bounding box center [332, 70] width 209 height 49
click at [292, 85] on div "Usado 5,10 TiB Disponível 8,00 TiB Total 13,10 TiB" at bounding box center [333, 77] width 194 height 22
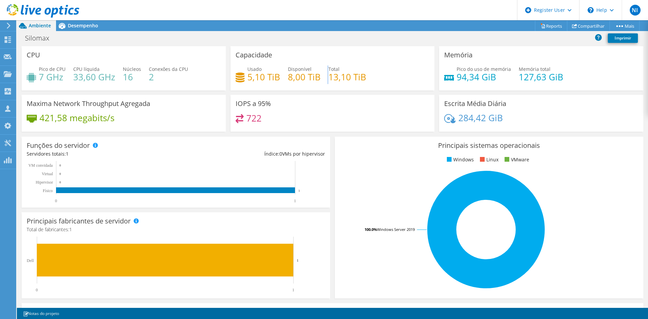
click at [292, 85] on div "Usado 5,10 TiB Disponível 8,00 TiB Total 13,10 TiB" at bounding box center [333, 77] width 194 height 22
click at [257, 116] on h4 "722" at bounding box center [253, 117] width 15 height 7
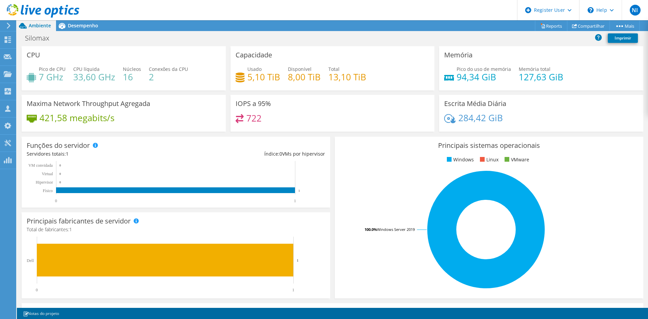
click at [530, 76] on h4 "127,63 GiB" at bounding box center [541, 76] width 45 height 7
click at [466, 84] on div "Pico do uso de memória 94,34 GiB Memória total 127,63 GiB" at bounding box center [541, 77] width 194 height 22
click at [466, 81] on h4 "94,34 GiB" at bounding box center [484, 76] width 54 height 7
drag, startPoint x: 500, startPoint y: 79, endPoint x: 463, endPoint y: 76, distance: 37.6
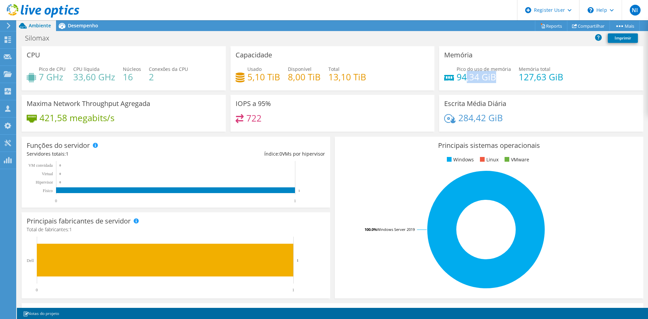
click at [463, 76] on h4 "94,34 GiB" at bounding box center [484, 76] width 54 height 7
click at [523, 77] on h4 "127,63 GiB" at bounding box center [541, 76] width 45 height 7
drag, startPoint x: 568, startPoint y: 79, endPoint x: 515, endPoint y: 81, distance: 53.1
click at [515, 81] on div "Pico do uso de memória 94,34 GiB Memória total 127,63 GiB" at bounding box center [541, 77] width 194 height 22
click at [569, 81] on div "Pico do uso de memória 94,34 GiB Memória total 127,63 GiB" at bounding box center [541, 77] width 194 height 22
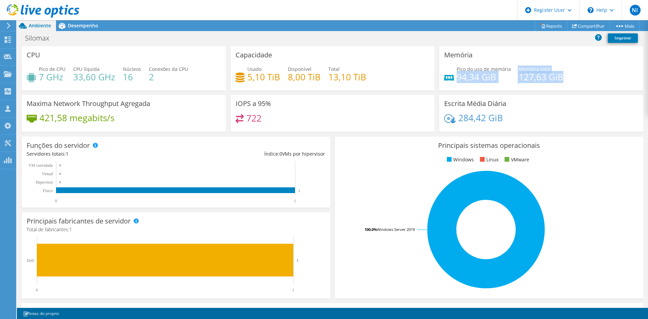
drag, startPoint x: 570, startPoint y: 75, endPoint x: 455, endPoint y: 80, distance: 114.6
click at [455, 80] on div "Pico do uso de memória 94,34 GiB Memória total 127,63 GiB" at bounding box center [541, 77] width 194 height 22
click at [87, 78] on h4 "33,60 GHz" at bounding box center [94, 76] width 42 height 7
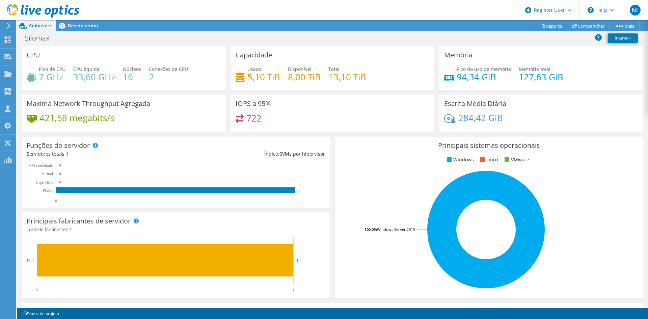
click at [60, 80] on h4 "7 GHz" at bounding box center [52, 76] width 27 height 7
click at [152, 78] on h4 "2" at bounding box center [168, 76] width 39 height 7
drag, startPoint x: 161, startPoint y: 79, endPoint x: 100, endPoint y: 84, distance: 60.6
click at [100, 84] on div "Pico de CPU 7 GHz CPU líquida 33,60 GHz Núcleos 16 Conexões da CPU 2" at bounding box center [124, 77] width 194 height 22
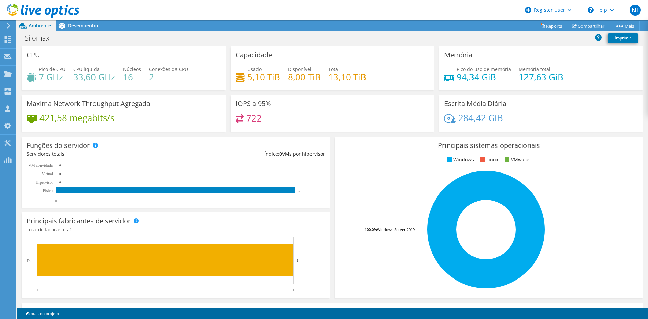
click at [88, 83] on div "Pico de CPU 7 GHz CPU líquida 33,60 GHz Núcleos 16 Conexões da CPU 2" at bounding box center [124, 77] width 194 height 22
click at [86, 78] on h4 "33,60 GHz" at bounding box center [94, 76] width 42 height 7
drag, startPoint x: 159, startPoint y: 79, endPoint x: 120, endPoint y: 78, distance: 38.8
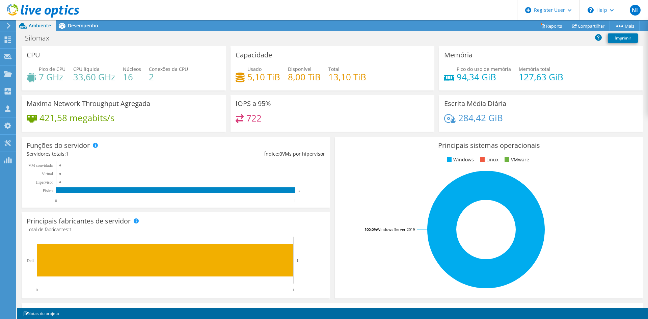
click at [150, 79] on h4 "2" at bounding box center [168, 76] width 39 height 7
drag, startPoint x: 129, startPoint y: 78, endPoint x: 84, endPoint y: 79, distance: 45.3
click at [118, 78] on div "Pico de CPU 7 GHz CPU líquida 33,60 GHz Núcleos 16 Conexões da CPU 2" at bounding box center [124, 77] width 194 height 22
click at [90, 78] on h4 "33,60 GHz" at bounding box center [94, 76] width 42 height 7
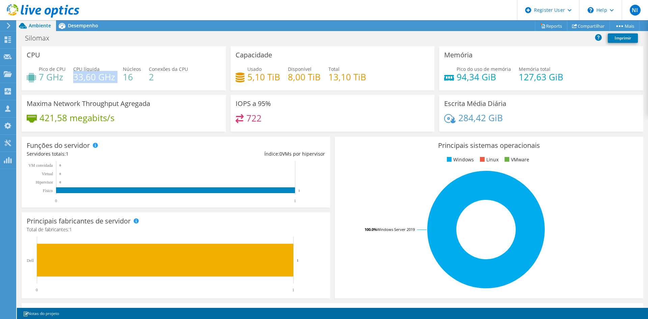
click at [90, 78] on h4 "33,60 GHz" at bounding box center [94, 76] width 42 height 7
click at [112, 80] on h4 "33,60 GHz" at bounding box center [94, 76] width 42 height 7
drag, startPoint x: 167, startPoint y: 78, endPoint x: 156, endPoint y: 78, distance: 11.8
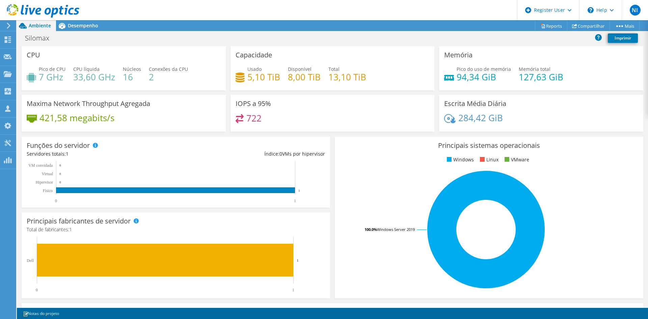
click at [156, 78] on h4 "2" at bounding box center [168, 76] width 39 height 7
click at [81, 22] on div "Desempenho" at bounding box center [79, 25] width 47 height 11
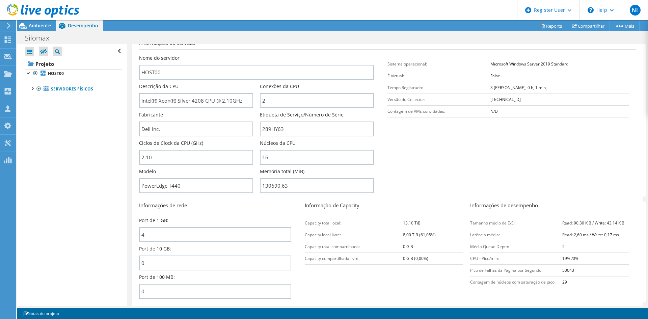
scroll to position [135, 0]
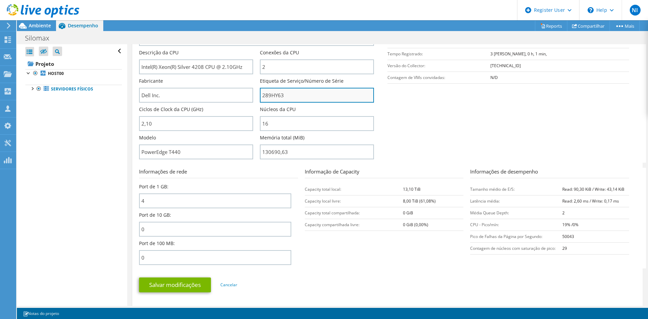
click at [270, 92] on input "289HY63" at bounding box center [317, 95] width 114 height 15
